Goal: Information Seeking & Learning: Find specific fact

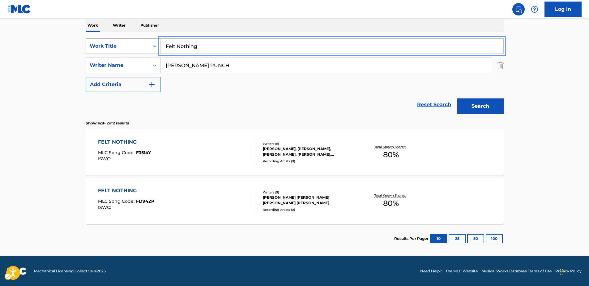
drag, startPoint x: 143, startPoint y: 43, endPoint x: 137, endPoint y: 43, distance: 6.5
click at [137, 43] on div "SearchWithCriteria459374a7-78c0-4d1e-b6c8-128fc32a8c4e Work Title Felt Nothing" at bounding box center [295, 45] width 418 height 15
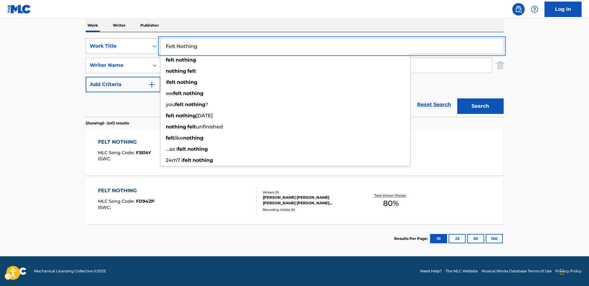
paste input "Labotomy"
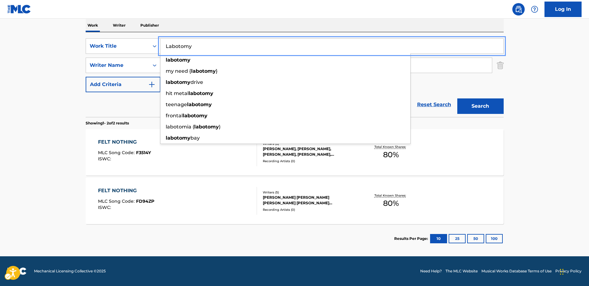
type input "Labotomy"
click at [119, 106] on div "Reset Search Search" at bounding box center [295, 104] width 418 height 25
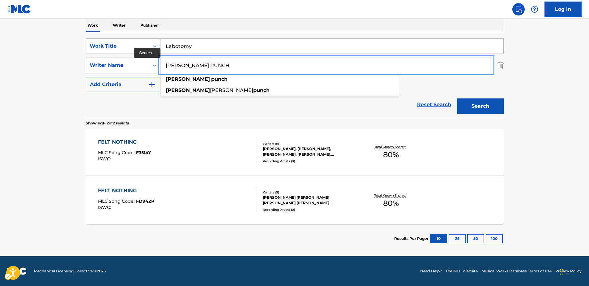
drag, startPoint x: 230, startPoint y: 64, endPoint x: 153, endPoint y: 64, distance: 76.7
click at [153, 64] on div "SearchWithCriteriad69fa976-cde0-45a7-9057-8d888be20762 Writer Name [PERSON_NAME…" at bounding box center [295, 64] width 418 height 15
paste input "GREEN ORXNGE"
type input "GREEN ORXNGE"
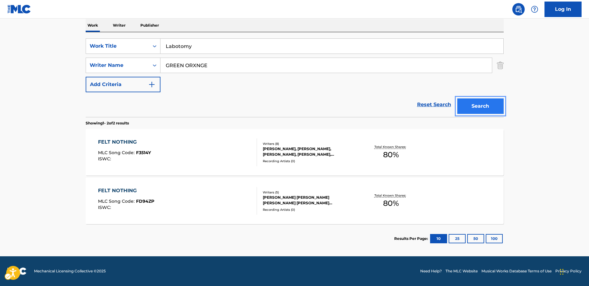
click at [472, 107] on button "Search" at bounding box center [480, 105] width 46 height 15
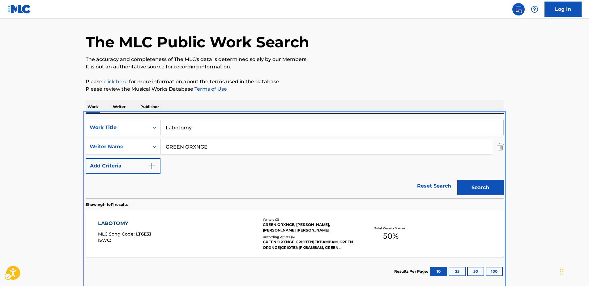
scroll to position [51, 0]
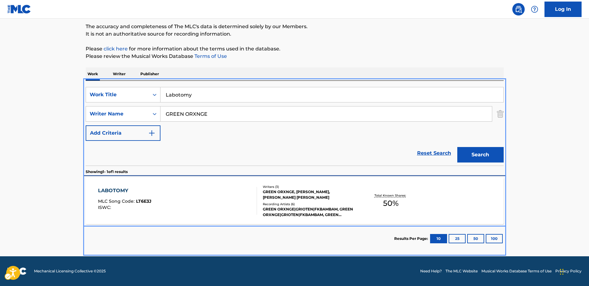
click at [111, 187] on div "LABOTOMY" at bounding box center [124, 190] width 53 height 7
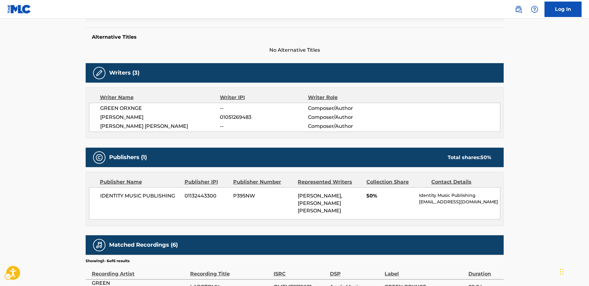
scroll to position [31, 0]
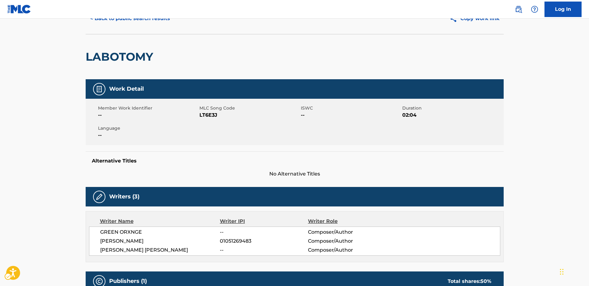
click at [204, 111] on span "MLC Song Code - LT6E3J" at bounding box center [249, 114] width 100 height 7
copy span "LT6E3J"
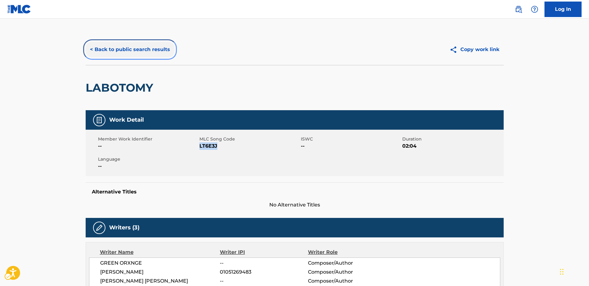
click at [123, 50] on button "< Back to public search results" at bounding box center [130, 49] width 89 height 15
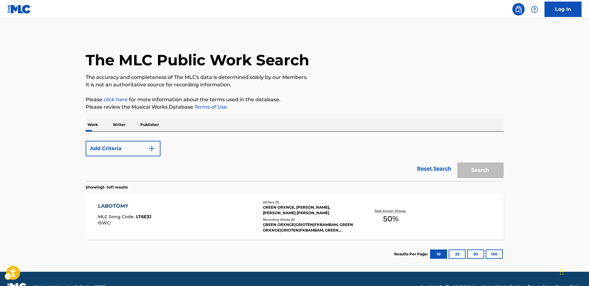
scroll to position [15, 0]
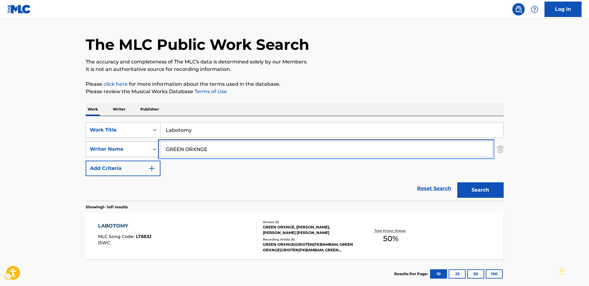
drag, startPoint x: 162, startPoint y: 147, endPoint x: 143, endPoint y: 145, distance: 18.7
click at [143, 145] on div "SearchWithCriteriad69fa976-cde0-45a7-9057-8d888be20762 Writer Name [PERSON_NAME…" at bounding box center [295, 148] width 418 height 15
paste input "IK [PERSON_NAME]"
type input "GIK [PERSON_NAME]"
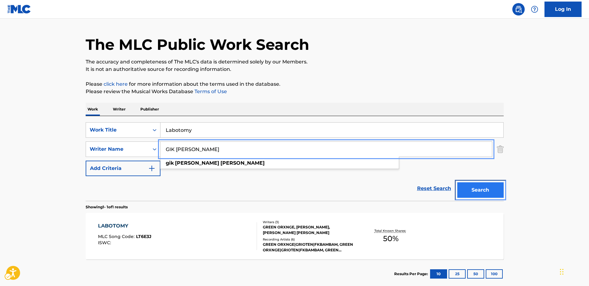
click at [481, 189] on button "Search" at bounding box center [480, 189] width 46 height 15
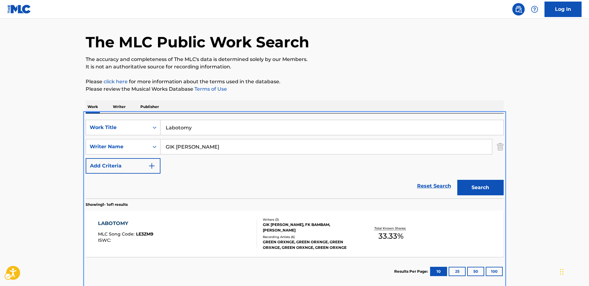
scroll to position [51, 0]
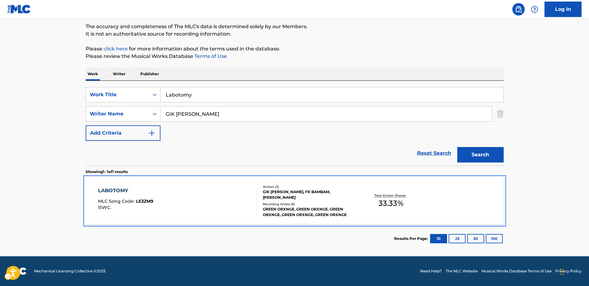
click at [114, 192] on div "LABOTOMY" at bounding box center [125, 190] width 55 height 7
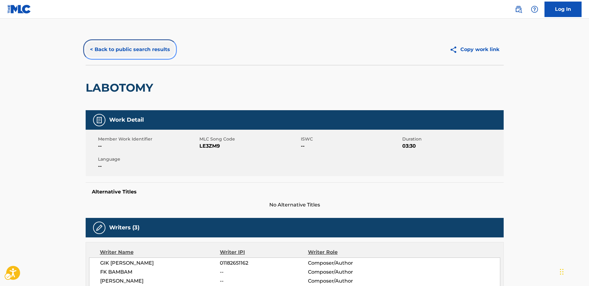
click at [125, 48] on button "< Back to public search results" at bounding box center [130, 49] width 89 height 15
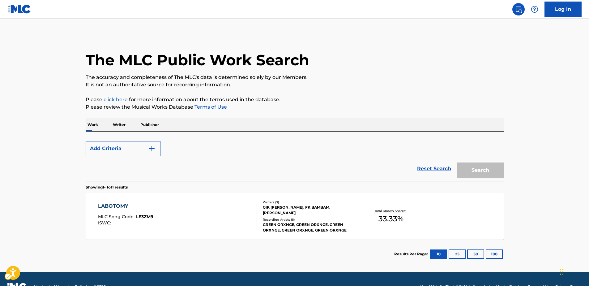
scroll to position [15, 0]
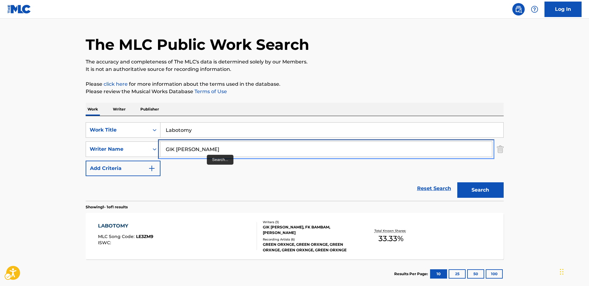
drag, startPoint x: 171, startPoint y: 143, endPoint x: 127, endPoint y: 140, distance: 43.4
click at [127, 140] on div "SearchWithCriteria459374a7-78c0-4d1e-b6c8-128fc32a8c4e Work Title Labotomy Sear…" at bounding box center [295, 149] width 418 height 54
paste input "fk bambam"
type input "fk bambam"
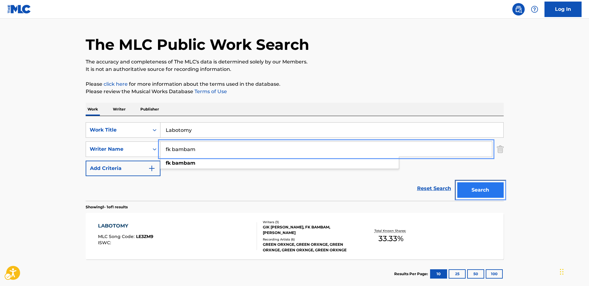
click at [484, 185] on button "Search" at bounding box center [480, 189] width 46 height 15
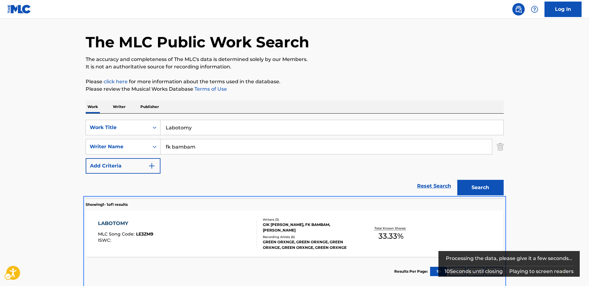
scroll to position [51, 0]
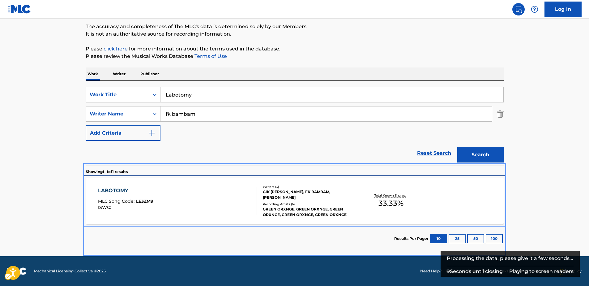
click at [103, 189] on div "LABOTOMY" at bounding box center [125, 190] width 55 height 7
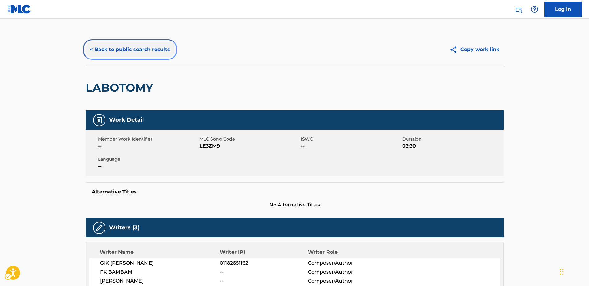
click at [128, 51] on button "< Back to public search results" at bounding box center [130, 49] width 89 height 15
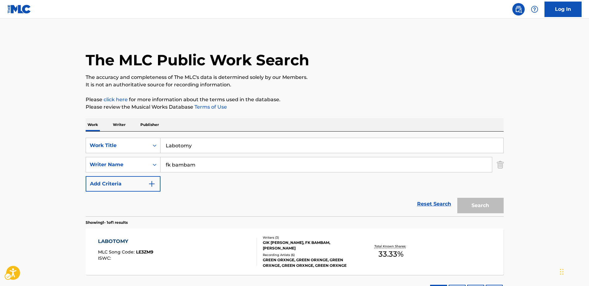
scroll to position [15, 0]
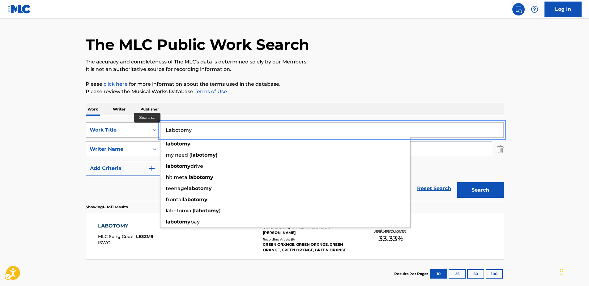
drag, startPoint x: 194, startPoint y: 127, endPoint x: 141, endPoint y: 126, distance: 53.2
click at [138, 127] on div "SearchWithCriteria459374a7-78c0-4d1e-b6c8-128fc32a8c4e Work Title Labotomy labo…" at bounding box center [295, 129] width 418 height 15
paste input "HALF LIFE"
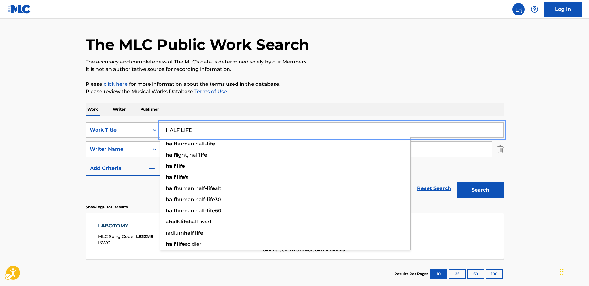
type input "HALF LIFE"
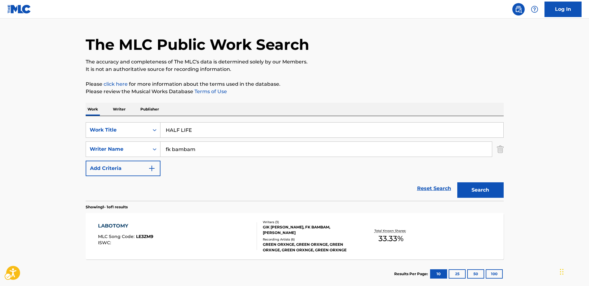
click at [347, 72] on p "It is not an authoritative source for recording information." at bounding box center [295, 69] width 418 height 7
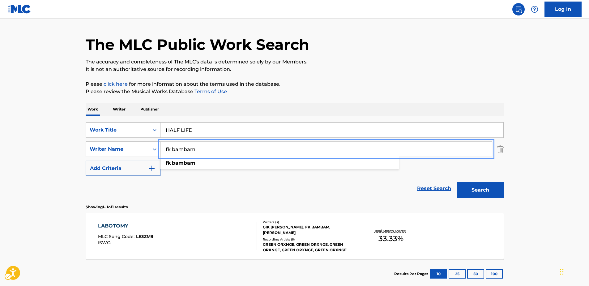
drag, startPoint x: 200, startPoint y: 151, endPoint x: 138, endPoint y: 151, distance: 62.4
click at [138, 151] on div "SearchWithCriteriad69fa976-cde0-45a7-9057-8d888be20762 Writer Name fk bambam fk…" at bounding box center [295, 148] width 418 height 15
paste input "Whether, I"
click at [474, 187] on button "Search" at bounding box center [480, 189] width 46 height 15
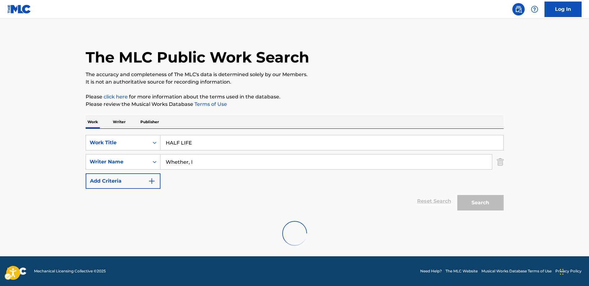
scroll to position [0, 0]
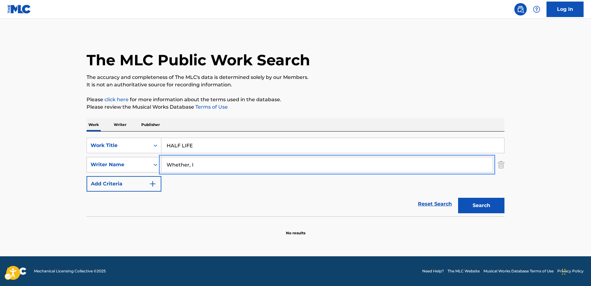
drag, startPoint x: 206, startPoint y: 166, endPoint x: 142, endPoint y: 165, distance: 64.9
click at [142, 165] on div "SearchWithCriteriad69fa976-cde0-45a7-9057-8d888be20762 Writer Name [PERSON_NAME]" at bounding box center [296, 164] width 418 height 15
paste input "[PERSON_NAME]"
type input "[PERSON_NAME]"
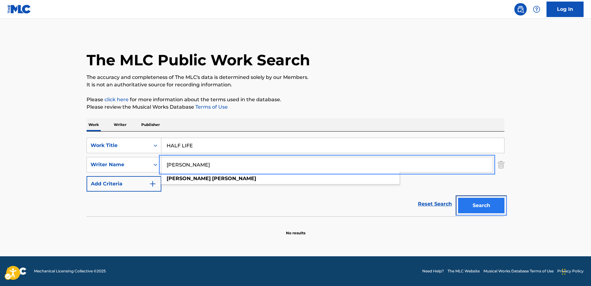
click at [475, 205] on button "Search" at bounding box center [481, 205] width 46 height 15
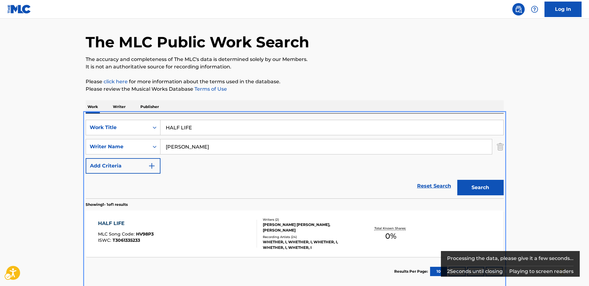
scroll to position [51, 0]
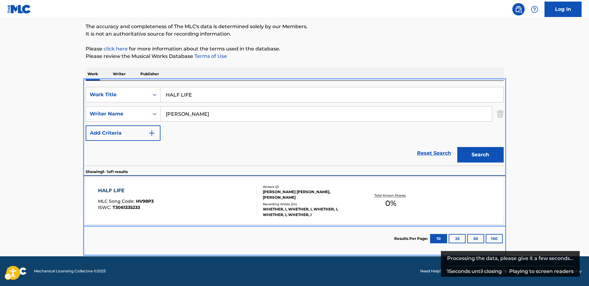
click at [121, 190] on div "HALF LIFE" at bounding box center [126, 190] width 56 height 7
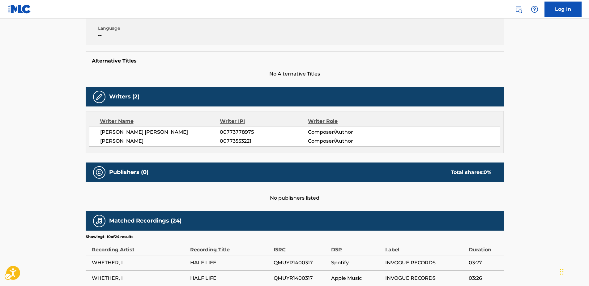
scroll to position [69, 0]
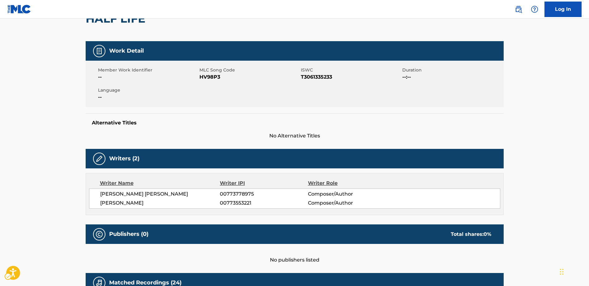
click at [204, 77] on span "MLC Song Code - HV98P3" at bounding box center [249, 76] width 100 height 7
copy span "HV98P3"
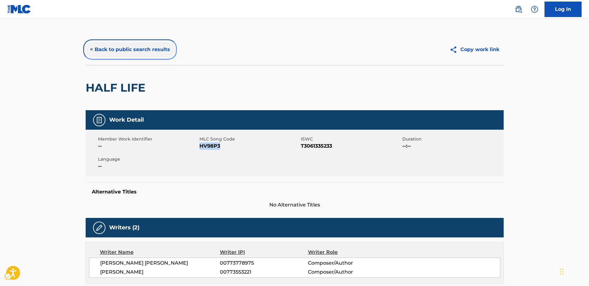
click at [131, 49] on button "< Back to public search results" at bounding box center [130, 49] width 89 height 15
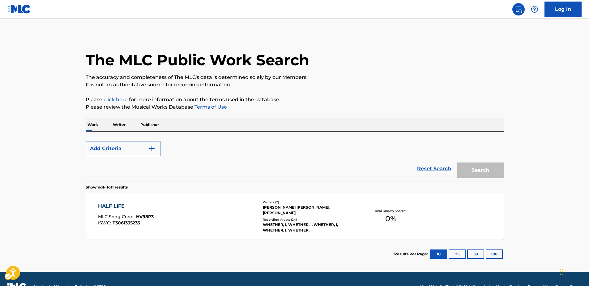
scroll to position [15, 0]
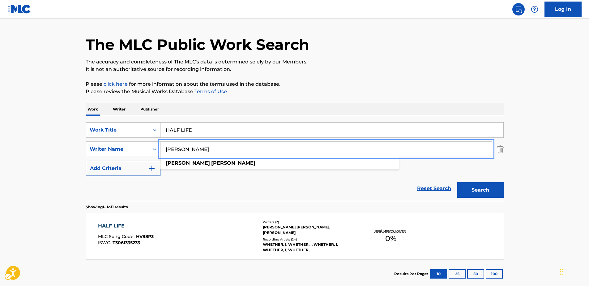
drag, startPoint x: 230, startPoint y: 146, endPoint x: 137, endPoint y: 140, distance: 93.2
click at [137, 140] on div "SearchWithCriteria459374a7-78c0-4d1e-b6c8-128fc32a8c4e Work Title HALF LIFE Sea…" at bounding box center [295, 149] width 418 height 54
paste input "[PERSON_NAME] [PERSON_NAME]"
type input "[PERSON_NAME] [PERSON_NAME]"
click at [474, 188] on button "Search" at bounding box center [480, 189] width 46 height 15
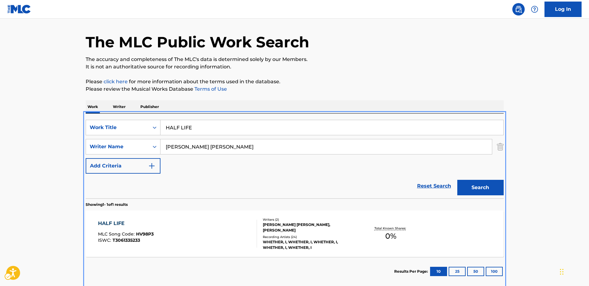
scroll to position [49, 0]
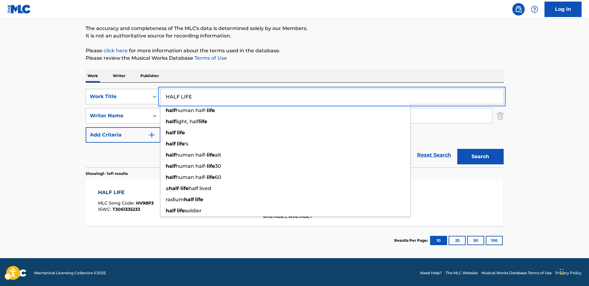
drag, startPoint x: 198, startPoint y: 99, endPoint x: 143, endPoint y: 92, distance: 55.7
click at [143, 92] on div "SearchWithCriteria459374a7-78c0-4d1e-b6c8-128fc32a8c4e Work Title HALF LIFE hal…" at bounding box center [295, 96] width 418 height 15
paste input "FLOWING [DEMOGRAPHIC_DATA]"
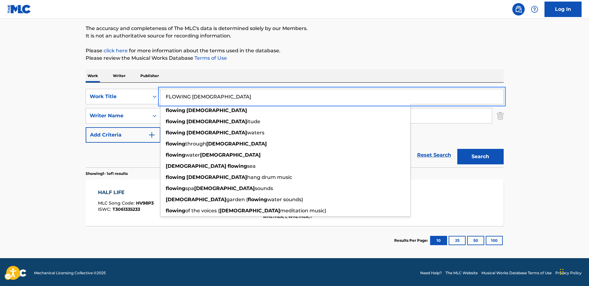
type input "FLOWING [DEMOGRAPHIC_DATA]"
click at [47, 146] on main "The MLC Public Work Search The accuracy and completeness of The MLC's data is d…" at bounding box center [294, 114] width 589 height 288
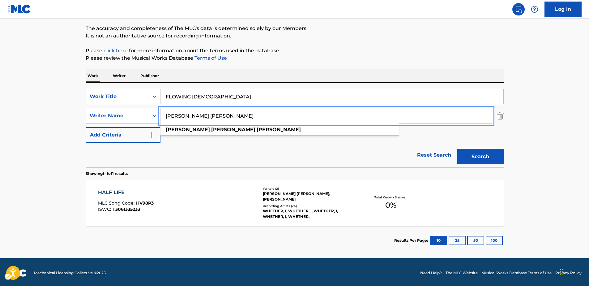
drag, startPoint x: 139, startPoint y: 106, endPoint x: 132, endPoint y: 105, distance: 7.7
click at [131, 105] on div "SearchWithCriteria459374a7-78c0-4d1e-b6c8-128fc32a8c4e Work Title FLOWING ZEN S…" at bounding box center [295, 116] width 418 height 54
paste input "226157EM"
drag, startPoint x: 151, startPoint y: 117, endPoint x: 144, endPoint y: 117, distance: 6.8
click at [144, 117] on div "SearchWithCriteriad69fa976-cde0-45a7-9057-8d888be20762 Writer Name 226157EM" at bounding box center [295, 115] width 418 height 15
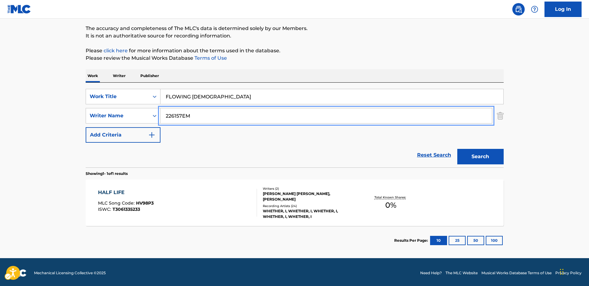
paste input "[PERSON_NAME] & [PERSON_NAME]"
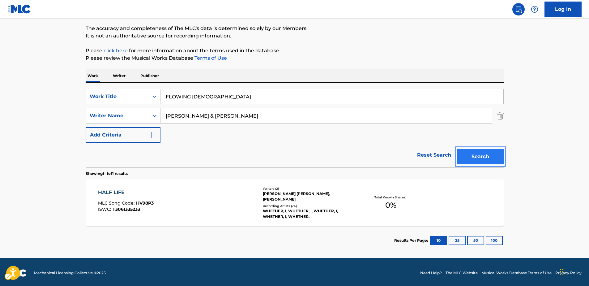
click at [478, 155] on button "Search" at bounding box center [480, 156] width 46 height 15
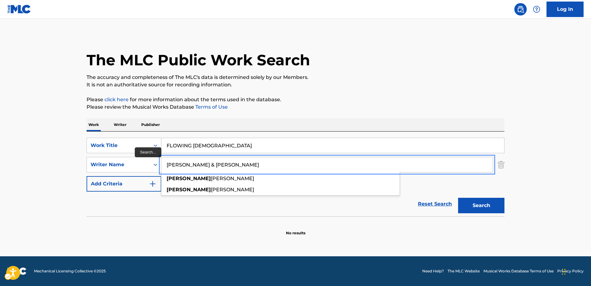
drag, startPoint x: 223, startPoint y: 164, endPoint x: 171, endPoint y: 161, distance: 52.3
click at [171, 161] on input "[PERSON_NAME] & [PERSON_NAME]" at bounding box center [326, 164] width 331 height 15
paste input "[PERSON_NAME]"
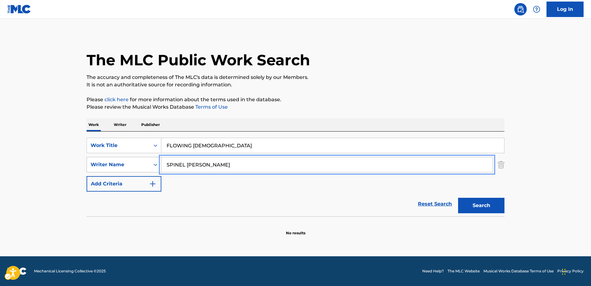
drag, startPoint x: 219, startPoint y: 164, endPoint x: 148, endPoint y: 161, distance: 71.2
click at [148, 161] on div "SearchWithCriteriad69fa976-cde0-45a7-9057-8d888be20762 Writer Name [PERSON_NAME]" at bounding box center [296, 164] width 418 height 15
paste input "Search..."
drag, startPoint x: 491, startPoint y: 209, endPoint x: 485, endPoint y: 209, distance: 5.6
click at [487, 209] on button "Search" at bounding box center [481, 205] width 46 height 15
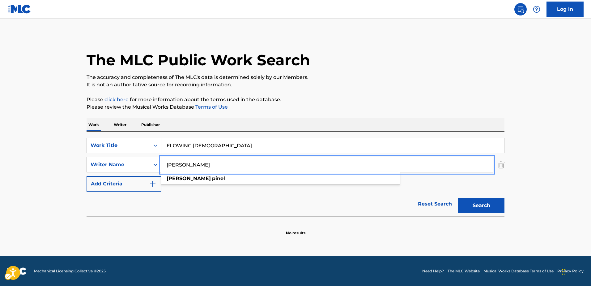
drag, startPoint x: 214, startPoint y: 165, endPoint x: 166, endPoint y: 164, distance: 47.9
click at [155, 164] on div "SearchWithCriteriad69fa976-cde0-45a7-9057-8d888be20762 Writer Name [PERSON_NAME…" at bounding box center [296, 164] width 418 height 15
paste input "[PERSON_NAME]"
type input "[PERSON_NAME]"
click at [489, 204] on button "Search" at bounding box center [481, 205] width 46 height 15
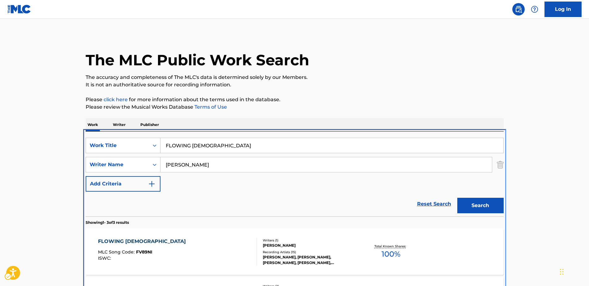
scroll to position [115, 0]
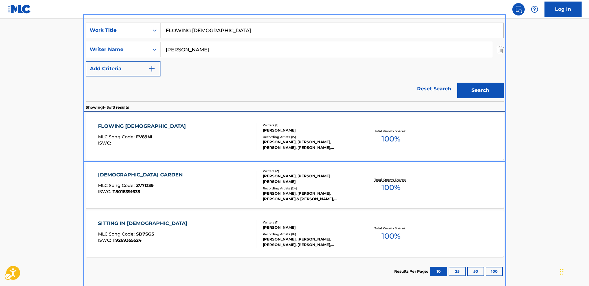
click at [119, 125] on div "FLOWING [DEMOGRAPHIC_DATA]" at bounding box center [143, 125] width 91 height 7
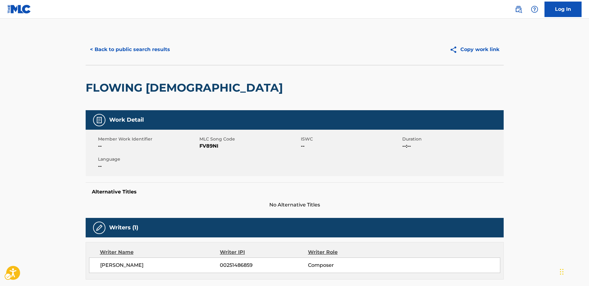
click at [204, 145] on span "MLC Song Code - FV89NI" at bounding box center [249, 145] width 100 height 7
copy span "FV89NI"
click at [127, 52] on button "< Back to public search results" at bounding box center [130, 49] width 89 height 15
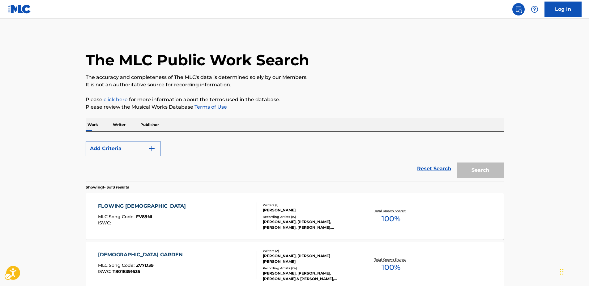
scroll to position [113, 0]
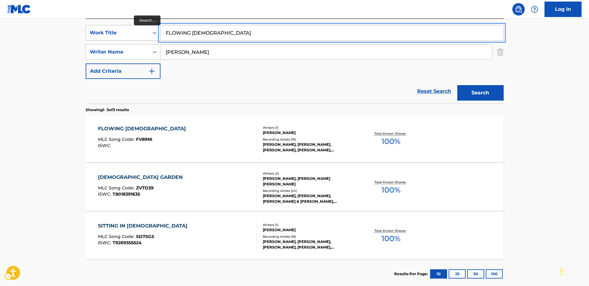
drag, startPoint x: 215, startPoint y: 32, endPoint x: 156, endPoint y: 33, distance: 59.7
click at [156, 33] on div "SearchWithCriteria459374a7-78c0-4d1e-b6c8-128fc32a8c4e Work Title FLOWING ZEN" at bounding box center [295, 32] width 418 height 15
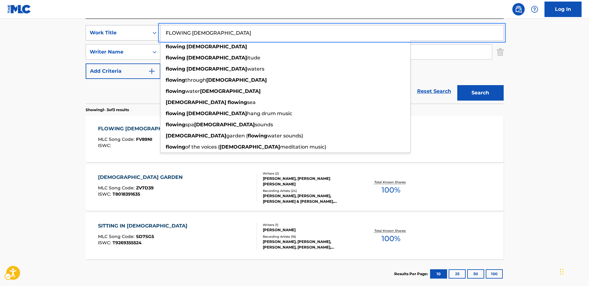
paste input "Blue Lobelia"
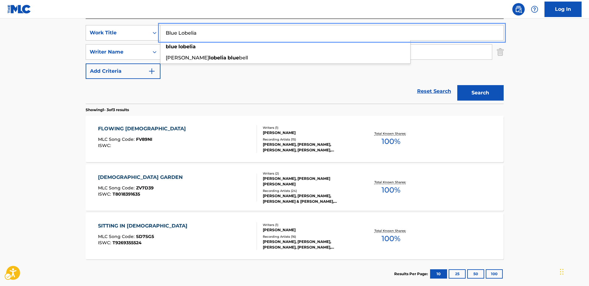
type input "Blue Lobelia"
click at [206, 85] on div "Reset Search Search" at bounding box center [295, 91] width 418 height 25
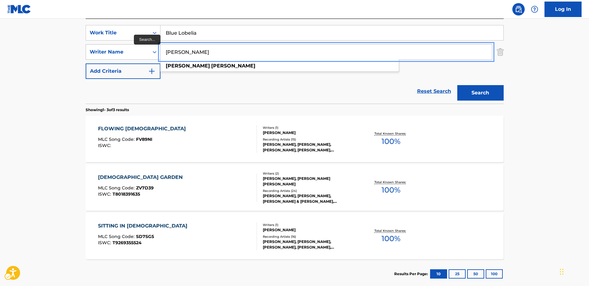
drag, startPoint x: 219, startPoint y: 49, endPoint x: 160, endPoint y: 50, distance: 59.4
click at [160, 50] on div "SearchWithCriteriad69fa976-cde0-45a7-9057-8d888be20762 Writer Name [PERSON_NAME…" at bounding box center [295, 51] width 418 height 15
paste input "[PERSON_NAME]"
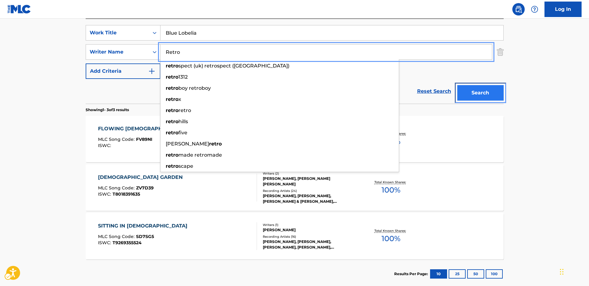
click at [488, 95] on button "Search" at bounding box center [480, 92] width 46 height 15
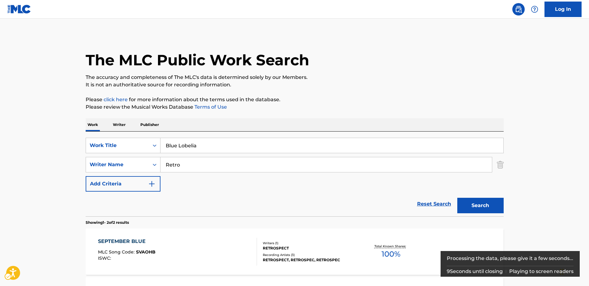
scroll to position [93, 0]
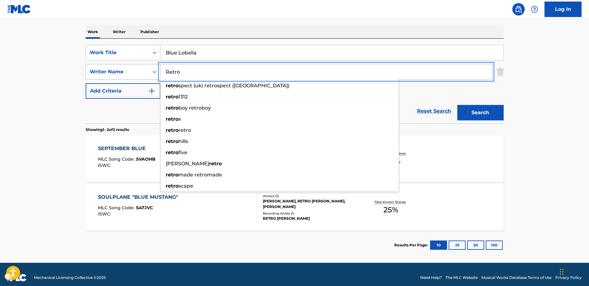
drag, startPoint x: 207, startPoint y: 74, endPoint x: 121, endPoint y: 66, distance: 86.5
click at [121, 66] on div "SearchWithCriteriad69fa976-cde0-45a7-9057-8d888be20762 Writer Name Retro retro …" at bounding box center [295, 71] width 418 height 15
paste input "[PERSON_NAME]"
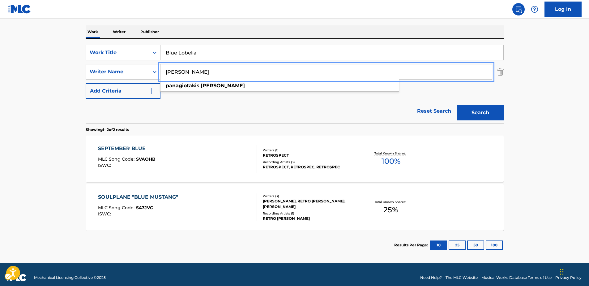
type input "[PERSON_NAME]"
click at [477, 115] on button "Search" at bounding box center [480, 112] width 46 height 15
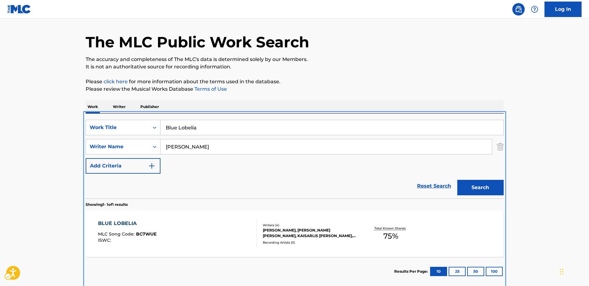
scroll to position [51, 0]
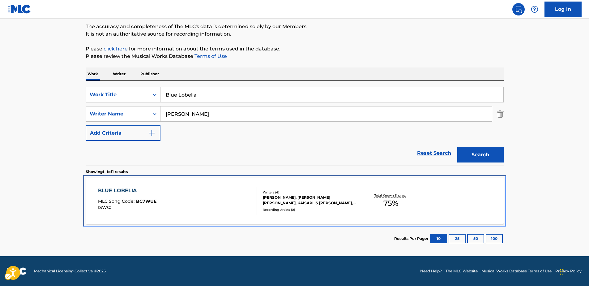
click at [119, 191] on div "BLUE LOBELIA" at bounding box center [127, 190] width 58 height 7
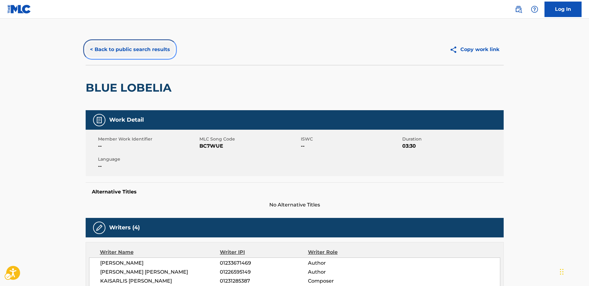
click at [139, 47] on button "< Back to public search results" at bounding box center [130, 49] width 89 height 15
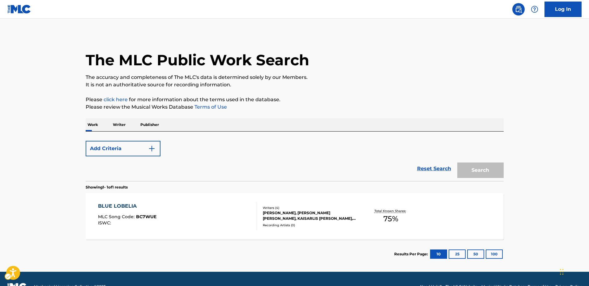
scroll to position [15, 0]
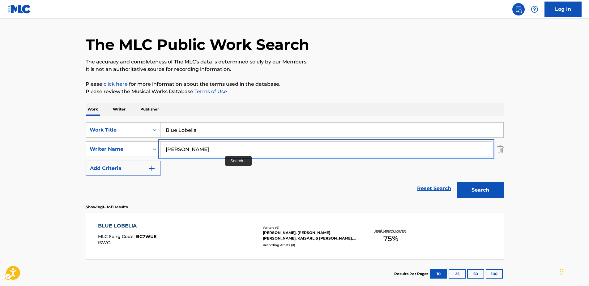
drag, startPoint x: 225, startPoint y: 149, endPoint x: 147, endPoint y: 144, distance: 77.4
click at [155, 144] on div "SearchWithCriteriad69fa976-cde0-45a7-9057-8d888be20762 Writer Name [PERSON_NAME]" at bounding box center [295, 148] width 418 height 15
paste input "[PERSON_NAME] [PERSON_NAME]"
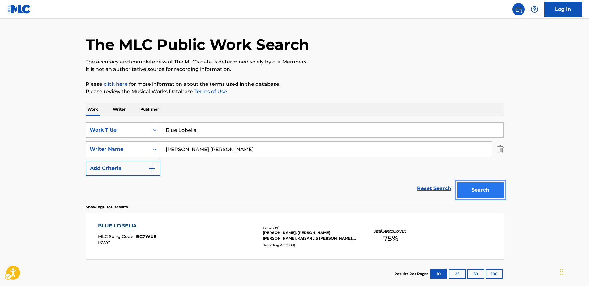
click at [487, 191] on button "Search" at bounding box center [480, 189] width 46 height 15
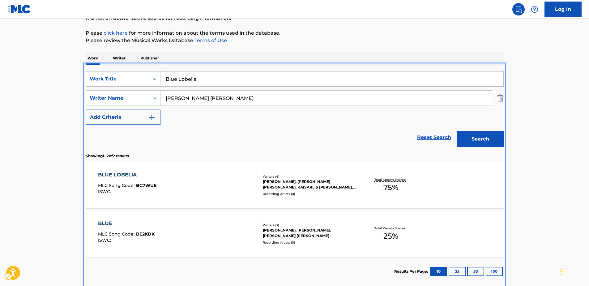
scroll to position [97, 0]
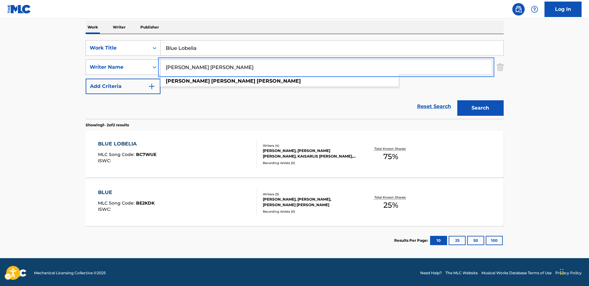
drag, startPoint x: 258, startPoint y: 69, endPoint x: 121, endPoint y: 68, distance: 136.9
click at [121, 68] on div "SearchWithCriteriad69fa976-cde0-45a7-9057-8d888be20762 Writer Name [PERSON_NAME…" at bounding box center [295, 66] width 418 height 15
paste input "[PERSON_NAME]"
type input "[PERSON_NAME]"
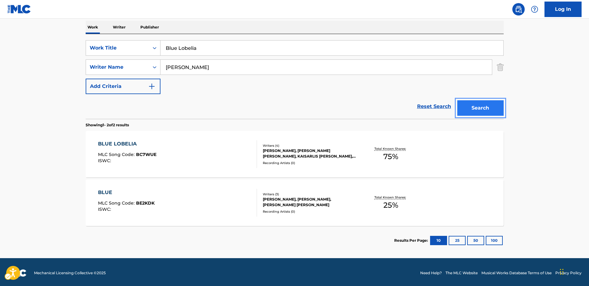
drag, startPoint x: 472, startPoint y: 111, endPoint x: 420, endPoint y: 4, distance: 118.6
click at [471, 109] on button "Search" at bounding box center [480, 107] width 46 height 15
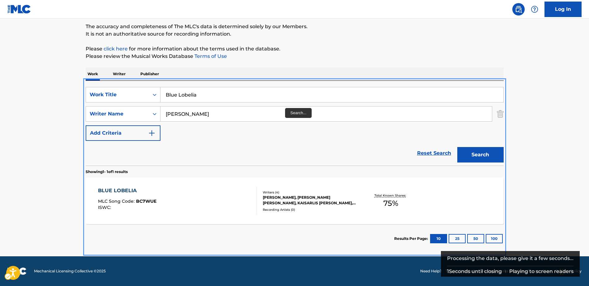
scroll to position [0, 0]
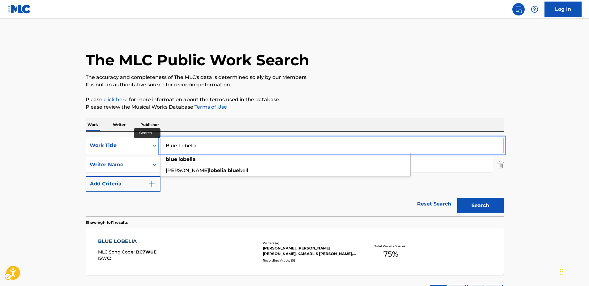
drag, startPoint x: 205, startPoint y: 145, endPoint x: 145, endPoint y: 143, distance: 60.3
click at [145, 143] on div "SearchWithCriteria459374a7-78c0-4d1e-b6c8-128fc32a8c4e Work Title Blue Lobelia …" at bounding box center [295, 145] width 418 height 15
paste input "ROYAL FLUSH"
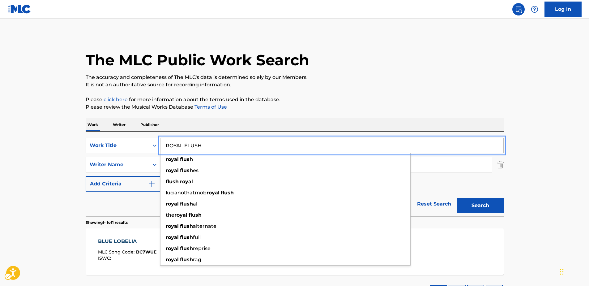
type input "ROYAL FLUSH"
drag, startPoint x: 40, startPoint y: 177, endPoint x: 50, endPoint y: 174, distance: 10.4
click at [44, 176] on main "The MLC Public Work Search The accuracy and completeness of The MLC's data is d…" at bounding box center [294, 163] width 589 height 288
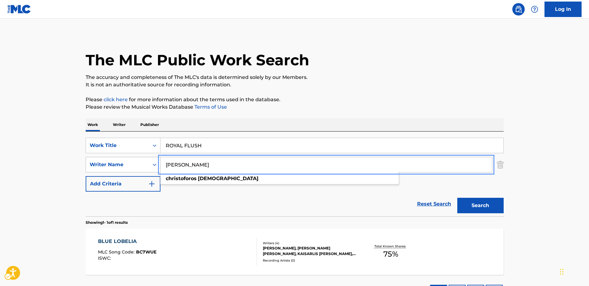
drag, startPoint x: 154, startPoint y: 164, endPoint x: 138, endPoint y: 163, distance: 15.8
click at [138, 163] on div "SearchWithCriteriad69fa976-cde0-45a7-9057-8d888be20762 Writer Name [PERSON_NAME…" at bounding box center [295, 164] width 418 height 15
paste input "Royal Flush"
click at [491, 208] on button "Search" at bounding box center [480, 205] width 46 height 15
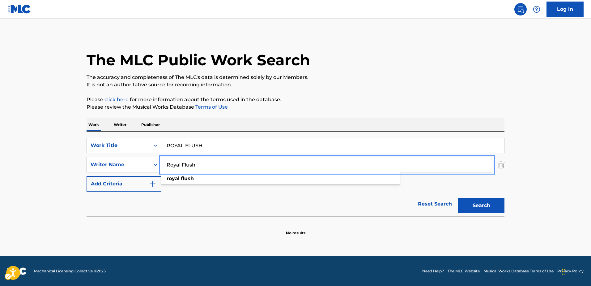
drag, startPoint x: 197, startPoint y: 164, endPoint x: 159, endPoint y: 164, distance: 38.0
click at [159, 164] on div "SearchWithCriteriad69fa976-cde0-45a7-9057-8d888be20762 Writer Name Royal Flush …" at bounding box center [296, 164] width 418 height 15
paste input "[PERSON_NAME]"
type input "[PERSON_NAME]"
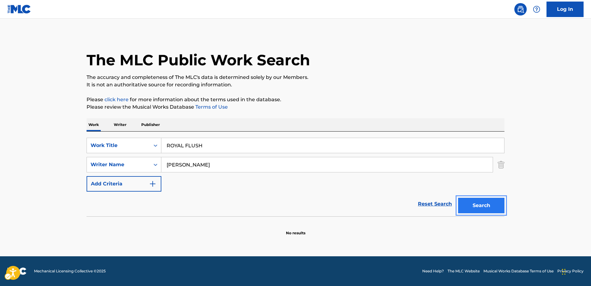
drag, startPoint x: 483, startPoint y: 209, endPoint x: 415, endPoint y: 9, distance: 211.2
click at [483, 208] on button "Search" at bounding box center [481, 205] width 46 height 15
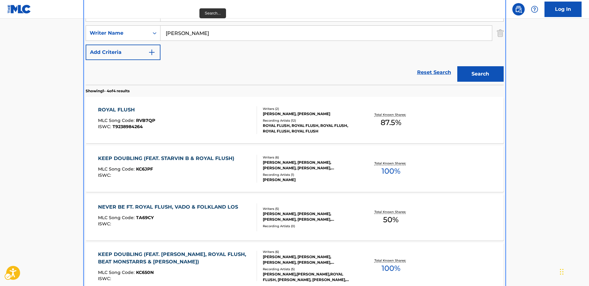
scroll to position [39, 0]
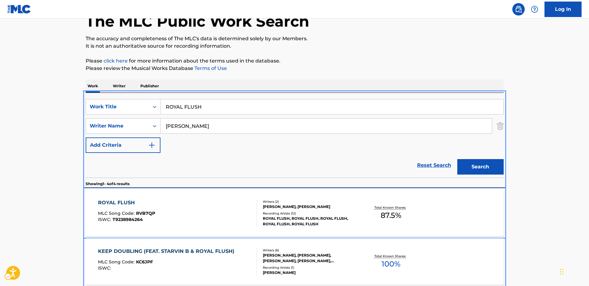
click at [117, 198] on div "ROYAL FLUSH MLC Song Code : RVB7QP ISWC : T9238984264 Writers ( 2 ) [PERSON_NAM…" at bounding box center [295, 212] width 418 height 46
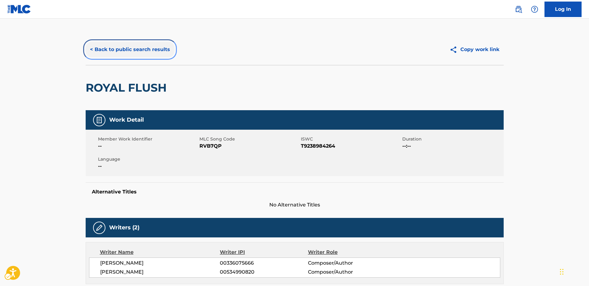
click at [137, 51] on button "< Back to public search results" at bounding box center [130, 49] width 89 height 15
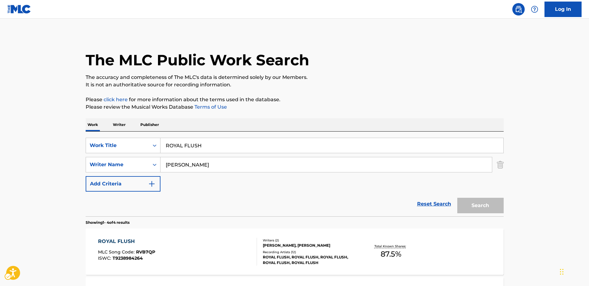
scroll to position [39, 0]
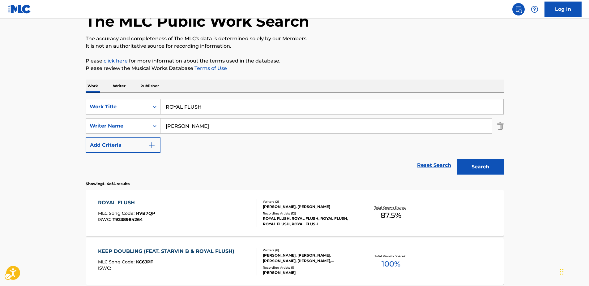
click at [130, 106] on div "Work Title" at bounding box center [118, 106] width 56 height 7
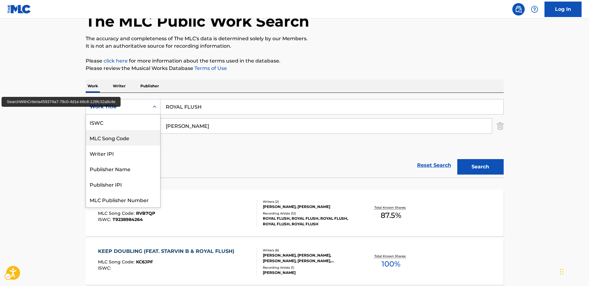
scroll to position [15, 0]
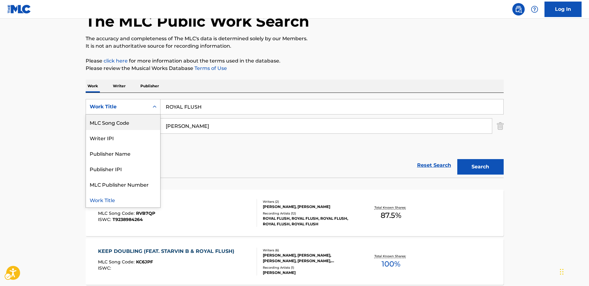
click at [121, 125] on div "MLC Song Code" at bounding box center [123, 121] width 74 height 15
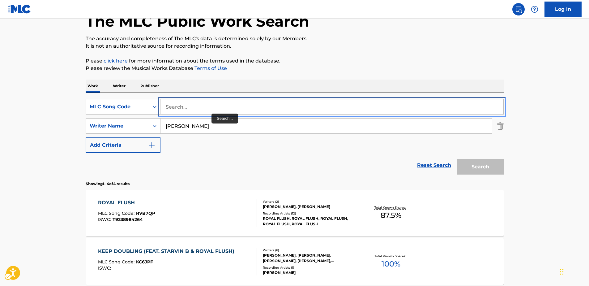
click at [211, 109] on input "Search..." at bounding box center [331, 106] width 343 height 15
paste input "LE3ZM9"
type input "LE3ZM9"
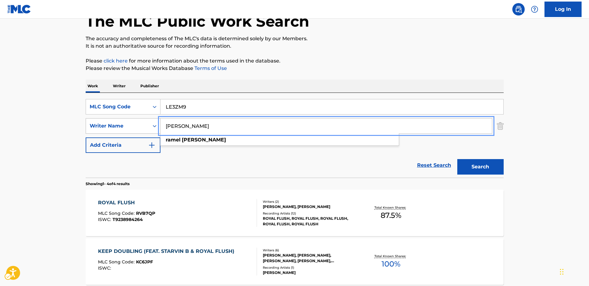
drag, startPoint x: 184, startPoint y: 125, endPoint x: 147, endPoint y: 125, distance: 37.1
click at [147, 125] on div "SearchWithCriteriad69fa976-cde0-45a7-9057-8d888be20762 Writer Name [PERSON_NAME…" at bounding box center [295, 125] width 418 height 15
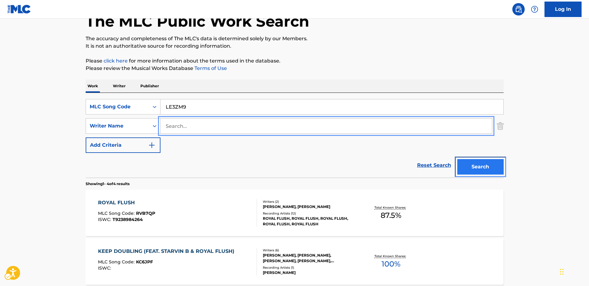
click at [486, 168] on button "Search" at bounding box center [480, 166] width 46 height 15
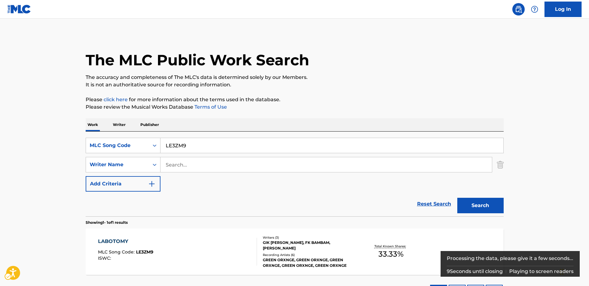
scroll to position [51, 0]
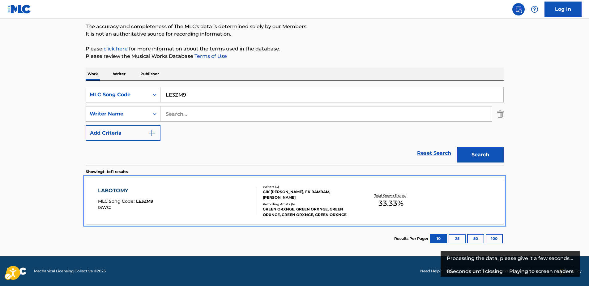
click at [114, 187] on div "LABOTOMY" at bounding box center [125, 190] width 55 height 7
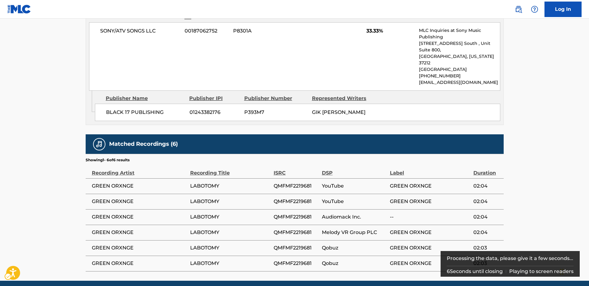
scroll to position [220, 0]
